Goal: Information Seeking & Learning: Find specific fact

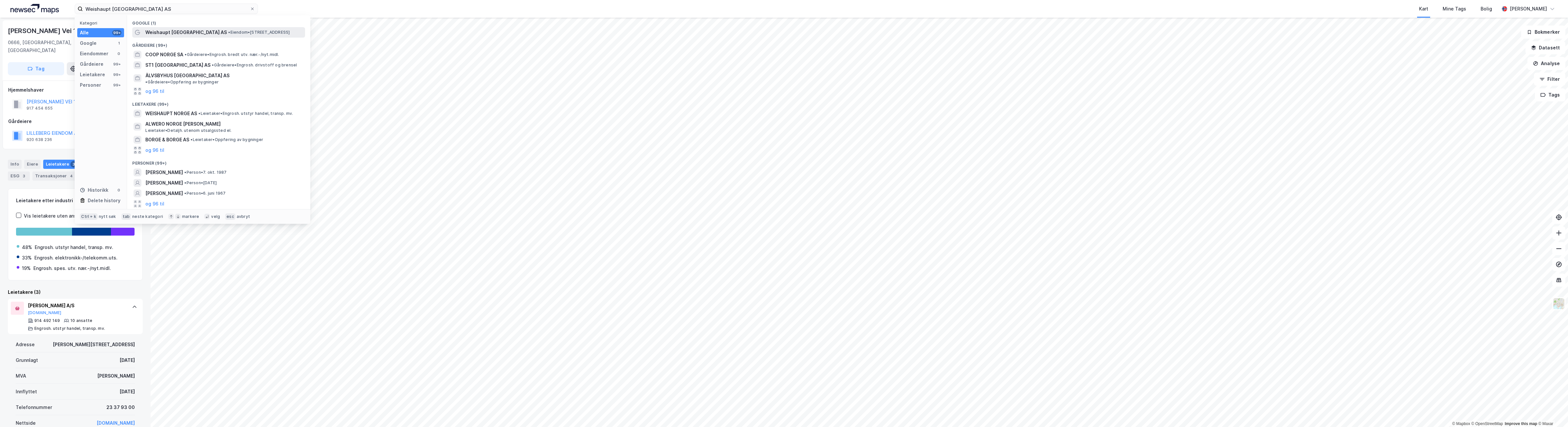
type input "Weishaupt [GEOGRAPHIC_DATA] AS"
click at [192, 30] on div "Weishaupt [GEOGRAPHIC_DATA] AS • Eiendom • [STREET_ADDRESS]" at bounding box center [224, 33] width 158 height 8
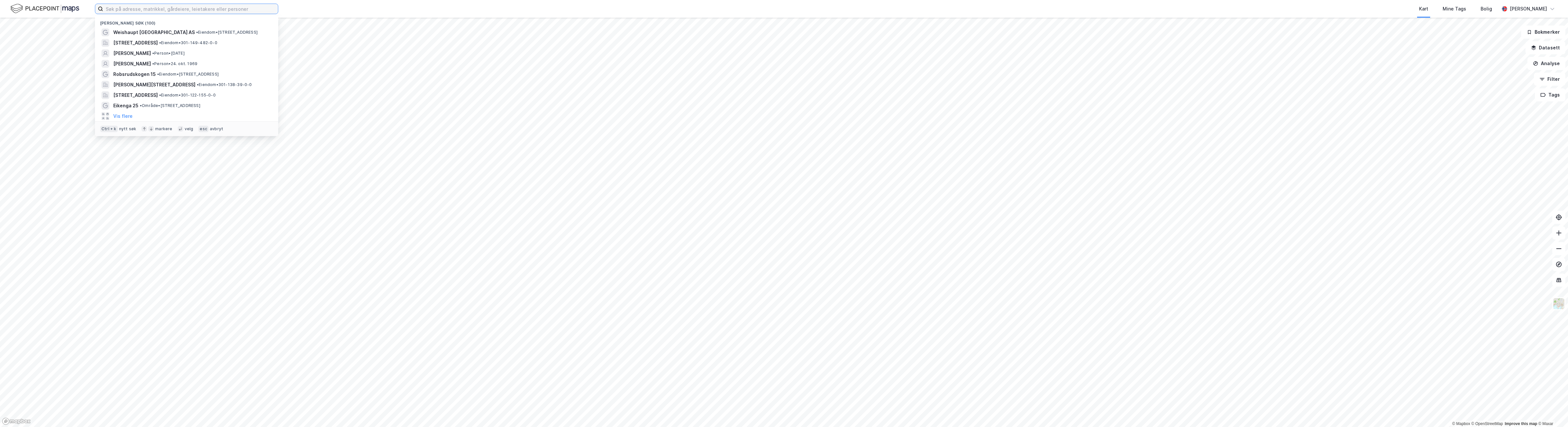
click at [126, 11] on input at bounding box center [190, 9] width 175 height 10
paste input "Weishaupt [GEOGRAPHIC_DATA] AS"
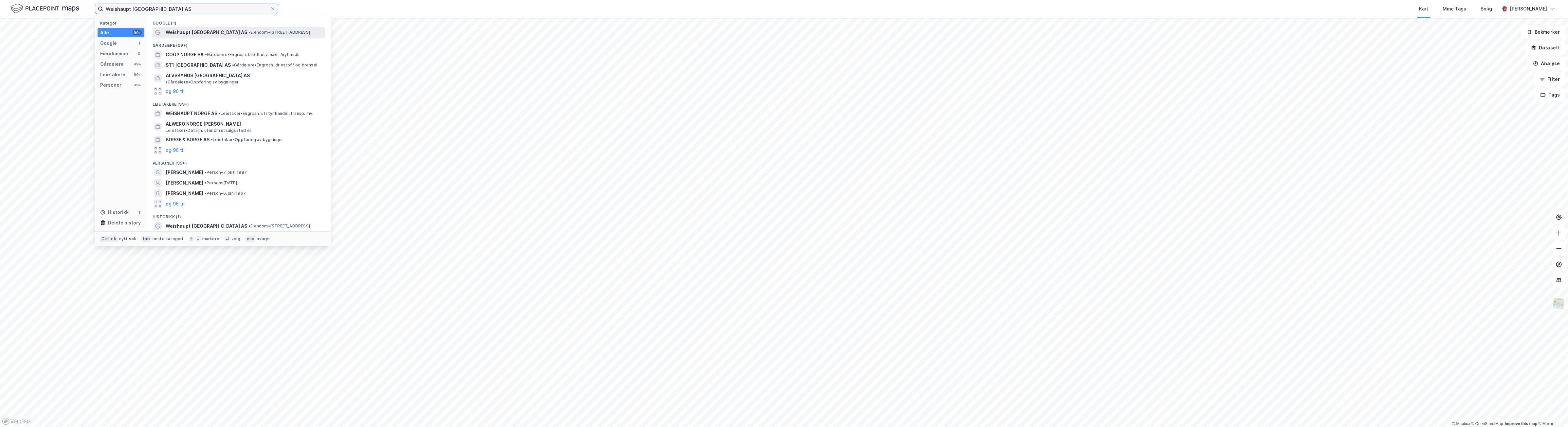
type input "Weishaupt [GEOGRAPHIC_DATA] AS"
click at [182, 32] on span "Weishaupt [GEOGRAPHIC_DATA] AS" at bounding box center [206, 33] width 82 height 8
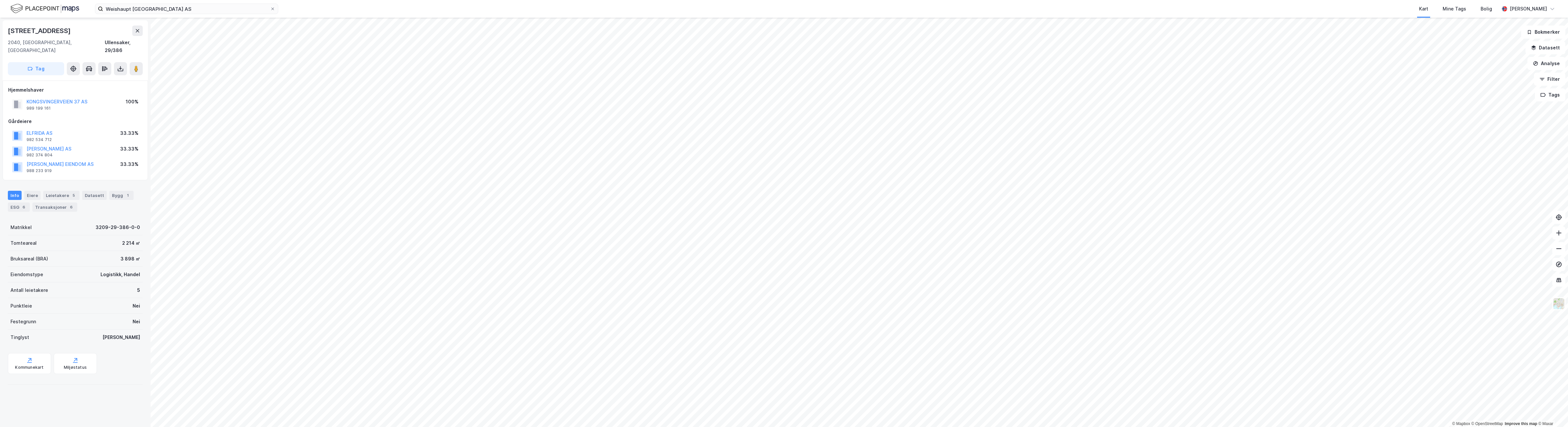
click at [76, 191] on div "Info Eiere Leietakere 5 Datasett Bygg 1 ESG 6 Transaksjoner 6" at bounding box center [75, 201] width 135 height 21
click at [70, 192] on div "5" at bounding box center [73, 196] width 7 height 7
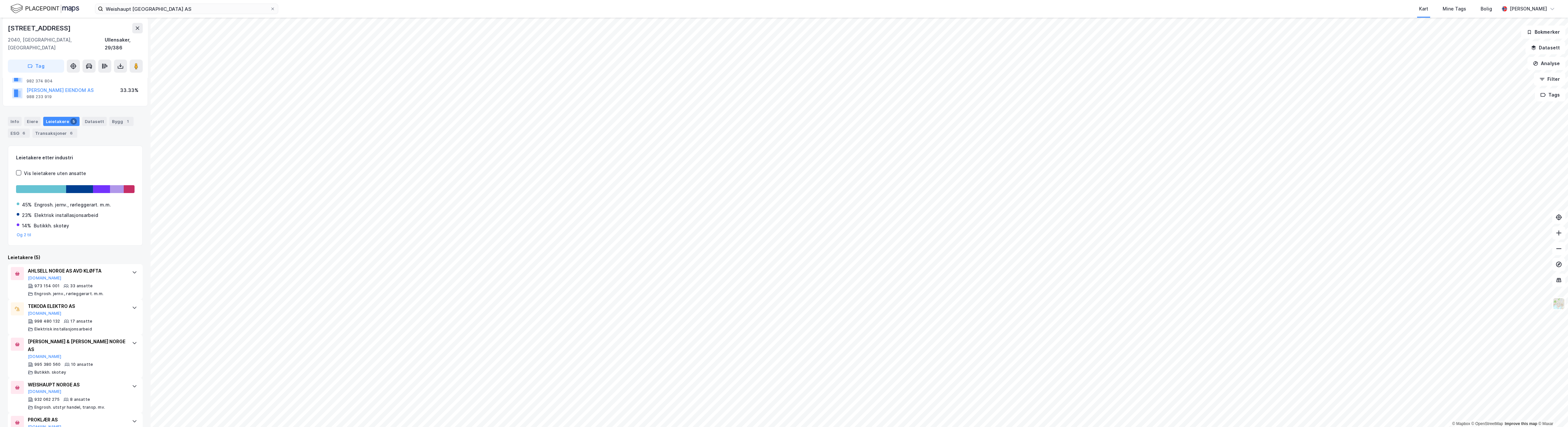
scroll to position [81, 0]
click at [95, 372] on div "WEISHAUPT NORGE AS" at bounding box center [77, 376] width 98 height 8
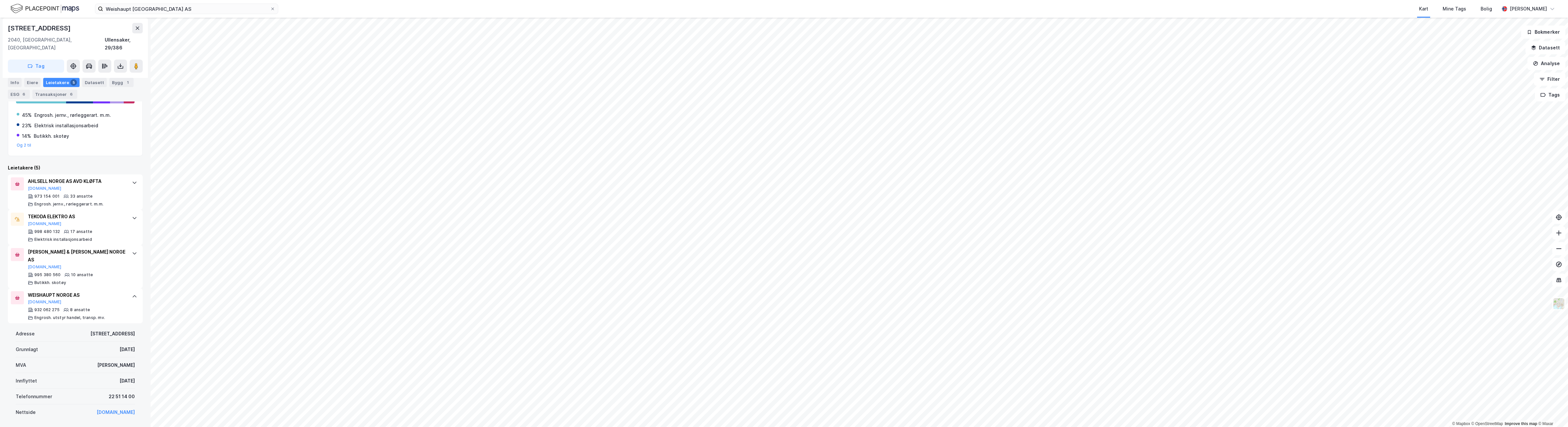
scroll to position [0, 0]
